Goal: Use online tool/utility: Utilize a website feature to perform a specific function

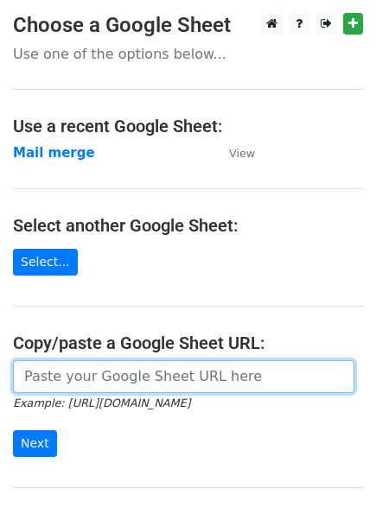
click at [58, 370] on input "url" at bounding box center [183, 376] width 341 height 33
paste input "https://docs.google.com/spreadsheets/d/15XMlOzaN1vr6r3AIVcPO4R35eGf3mO04gfEZg5y…"
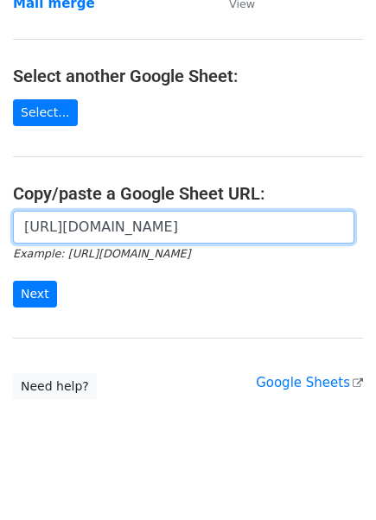
scroll to position [150, 0]
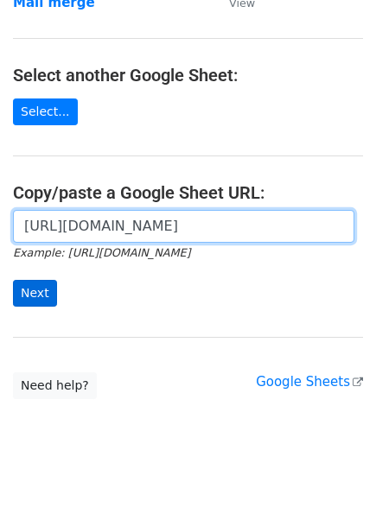
type input "https://docs.google.com/spreadsheets/d/15XMlOzaN1vr6r3AIVcPO4R35eGf3mO04gfEZg5y…"
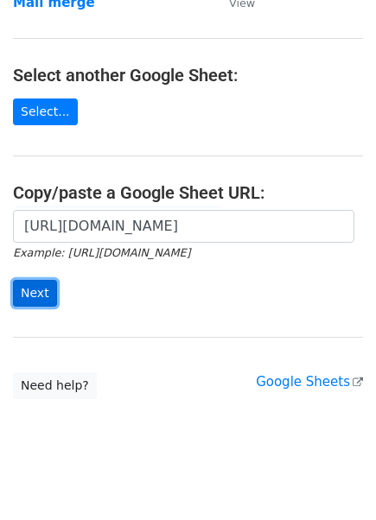
scroll to position [0, 0]
click at [35, 295] on input "Next" at bounding box center [35, 293] width 44 height 27
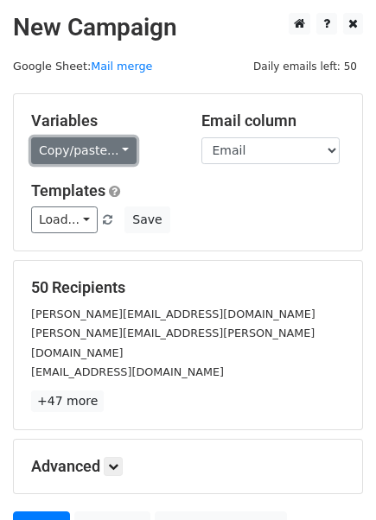
click at [111, 145] on link "Copy/paste..." at bounding box center [83, 150] width 105 height 27
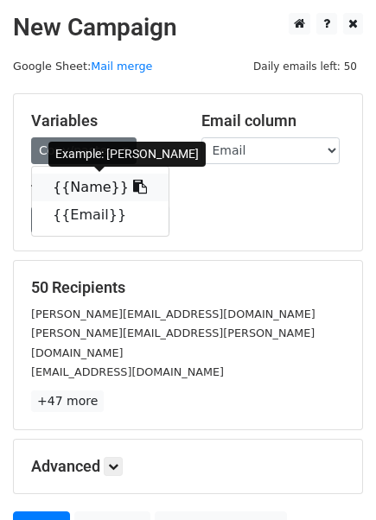
click at [76, 187] on link "{{Name}}" at bounding box center [100, 188] width 137 height 28
